Goal: Connect with others: Participate in discussion

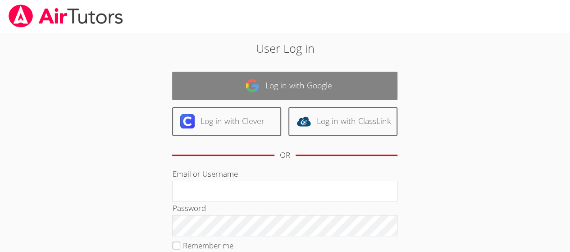
click at [342, 94] on link "Log in with Google" at bounding box center [284, 86] width 225 height 28
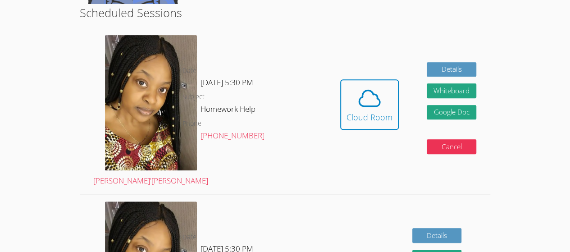
scroll to position [172, 0]
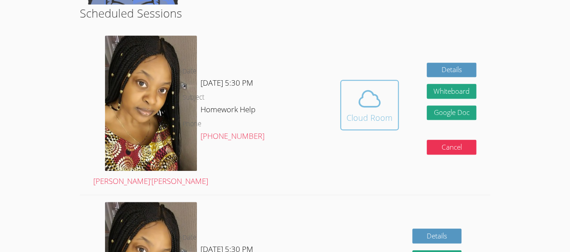
click at [370, 111] on div "Cloud Room" at bounding box center [370, 117] width 46 height 13
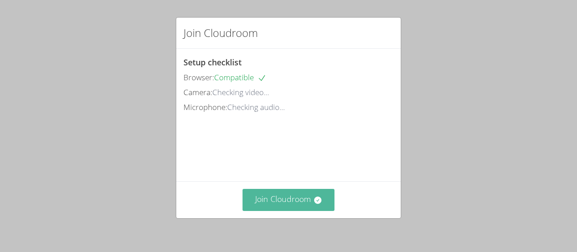
click at [265, 205] on button "Join Cloudroom" at bounding box center [288, 200] width 92 height 22
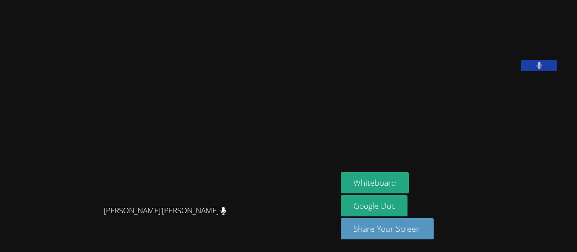
drag, startPoint x: 416, startPoint y: 152, endPoint x: 356, endPoint y: 120, distance: 67.9
click at [356, 120] on aside "[PERSON_NAME] Whiteboard Google Doc Share Your Screen" at bounding box center [449, 126] width 225 height 252
click at [236, 109] on video at bounding box center [168, 108] width 135 height 186
